Goal: Check status

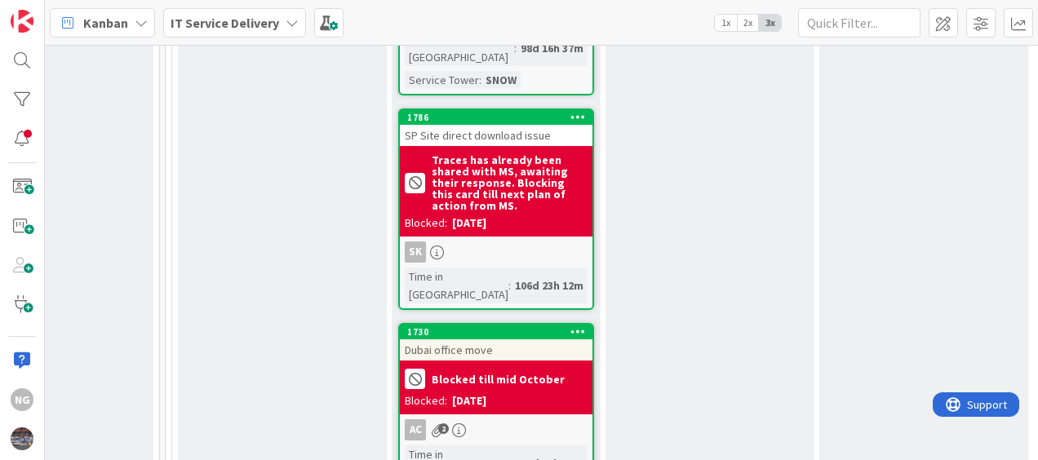
scroll to position [4163, 968]
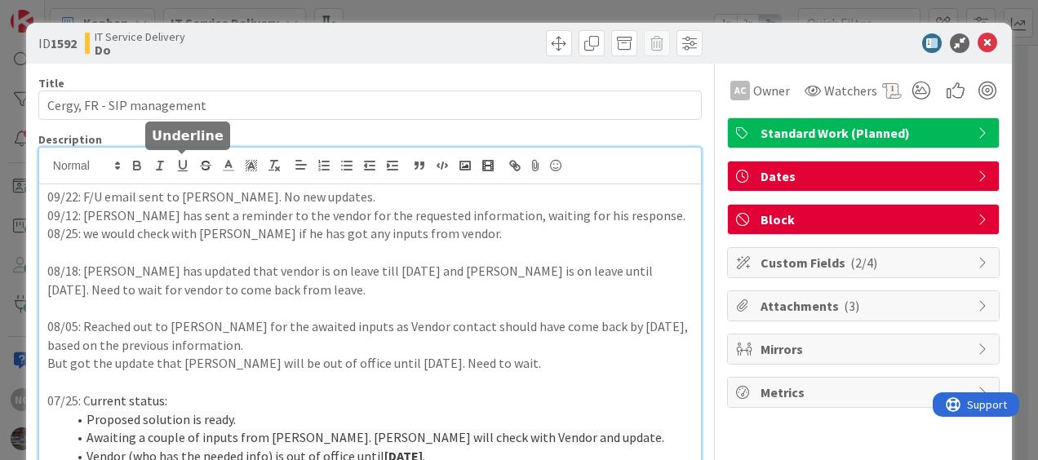
click at [180, 171] on div "09/22: F/U email sent to [PERSON_NAME]. No new updates. 09/12: [PERSON_NAME] ha…" at bounding box center [370, 436] width 662 height 576
click at [260, 189] on p "09/22: F/U email sent to [PERSON_NAME]. No new updates." at bounding box center [370, 197] width 646 height 19
click at [310, 204] on p "09/22: F/U email sent to [PERSON_NAME]. No new updates." at bounding box center [370, 197] width 646 height 19
click at [980, 45] on icon at bounding box center [988, 43] width 20 height 20
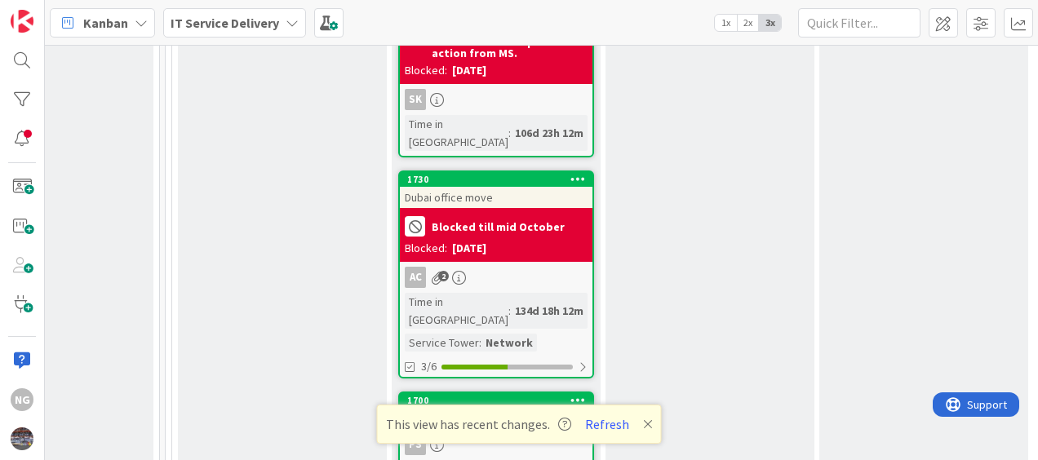
scroll to position [4408, 968]
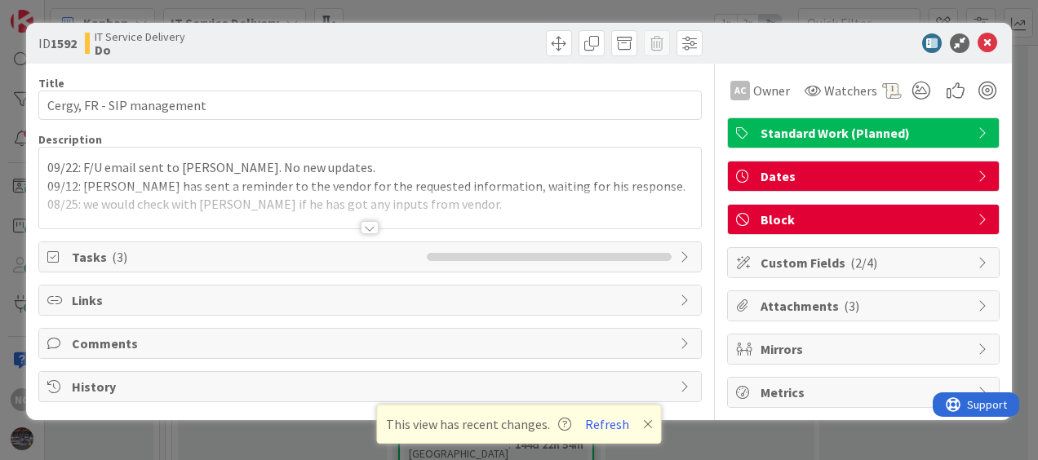
click at [259, 176] on div "09/22: F/U email sent to [PERSON_NAME]. No new updates. 09/12: [PERSON_NAME] ha…" at bounding box center [370, 188] width 662 height 81
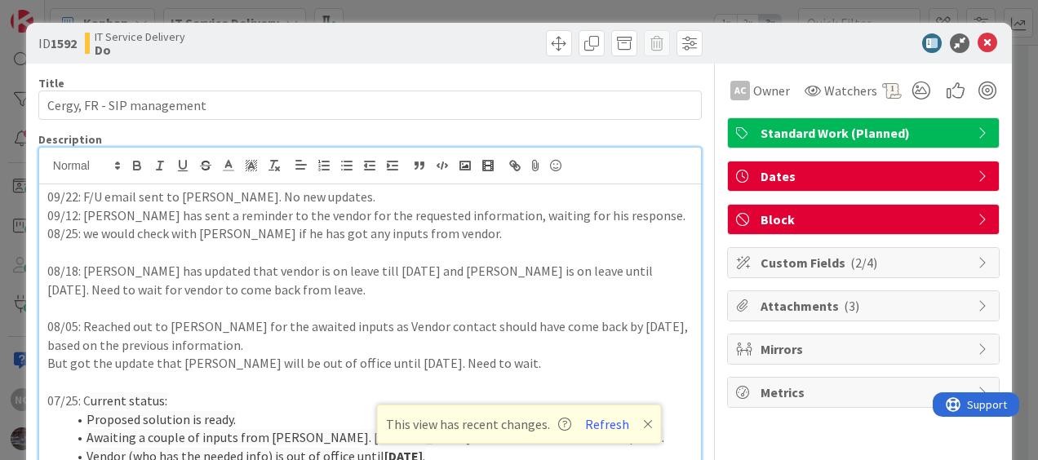
drag, startPoint x: 48, startPoint y: 196, endPoint x: 76, endPoint y: 196, distance: 27.8
click at [48, 196] on p "09/22: F/U email sent to [PERSON_NAME]. No new updates." at bounding box center [370, 197] width 646 height 19
click at [978, 41] on icon at bounding box center [988, 43] width 20 height 20
